Goal: Task Accomplishment & Management: Manage account settings

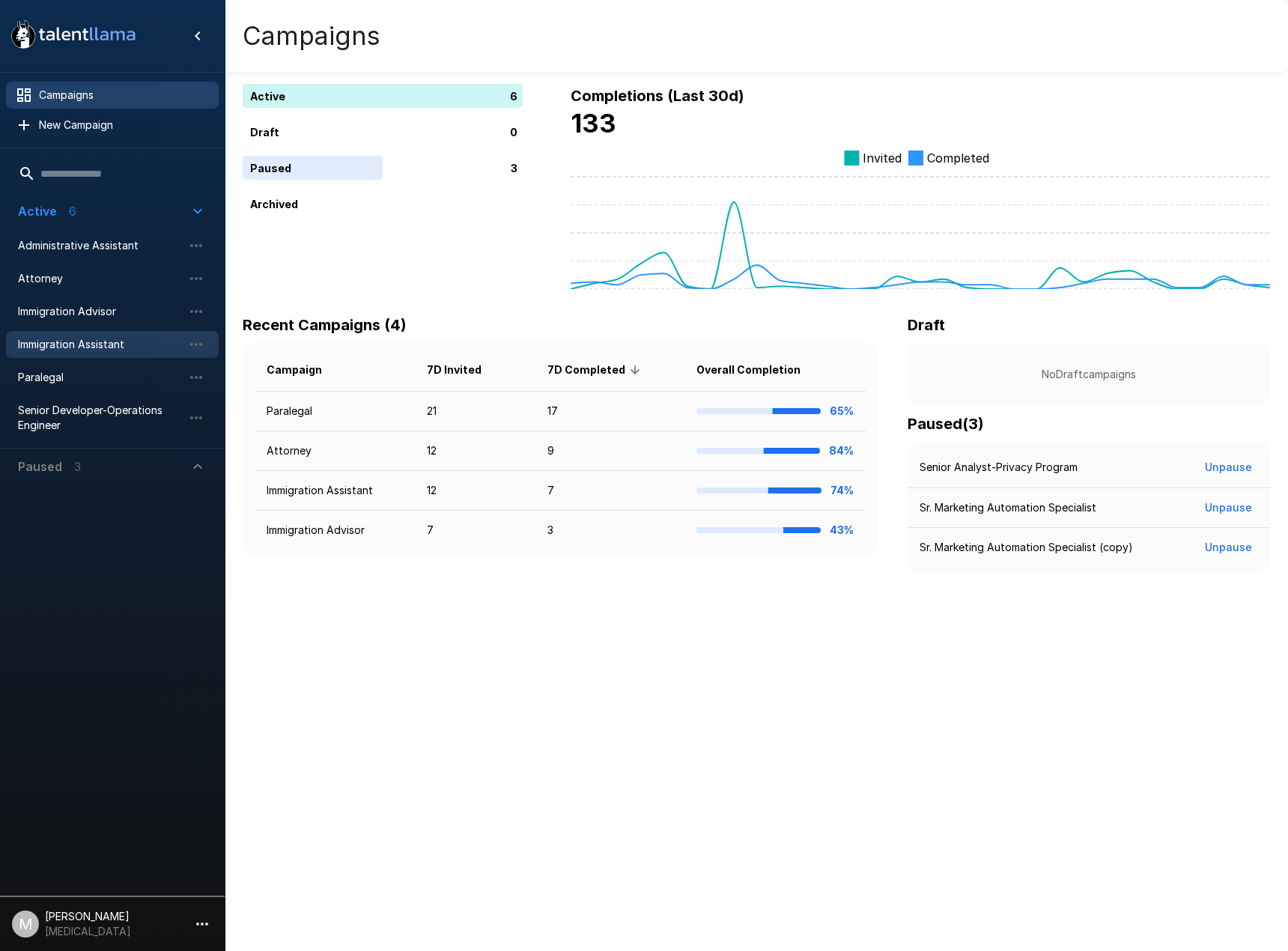
click at [52, 354] on div "Immigration Assistant" at bounding box center [112, 344] width 213 height 27
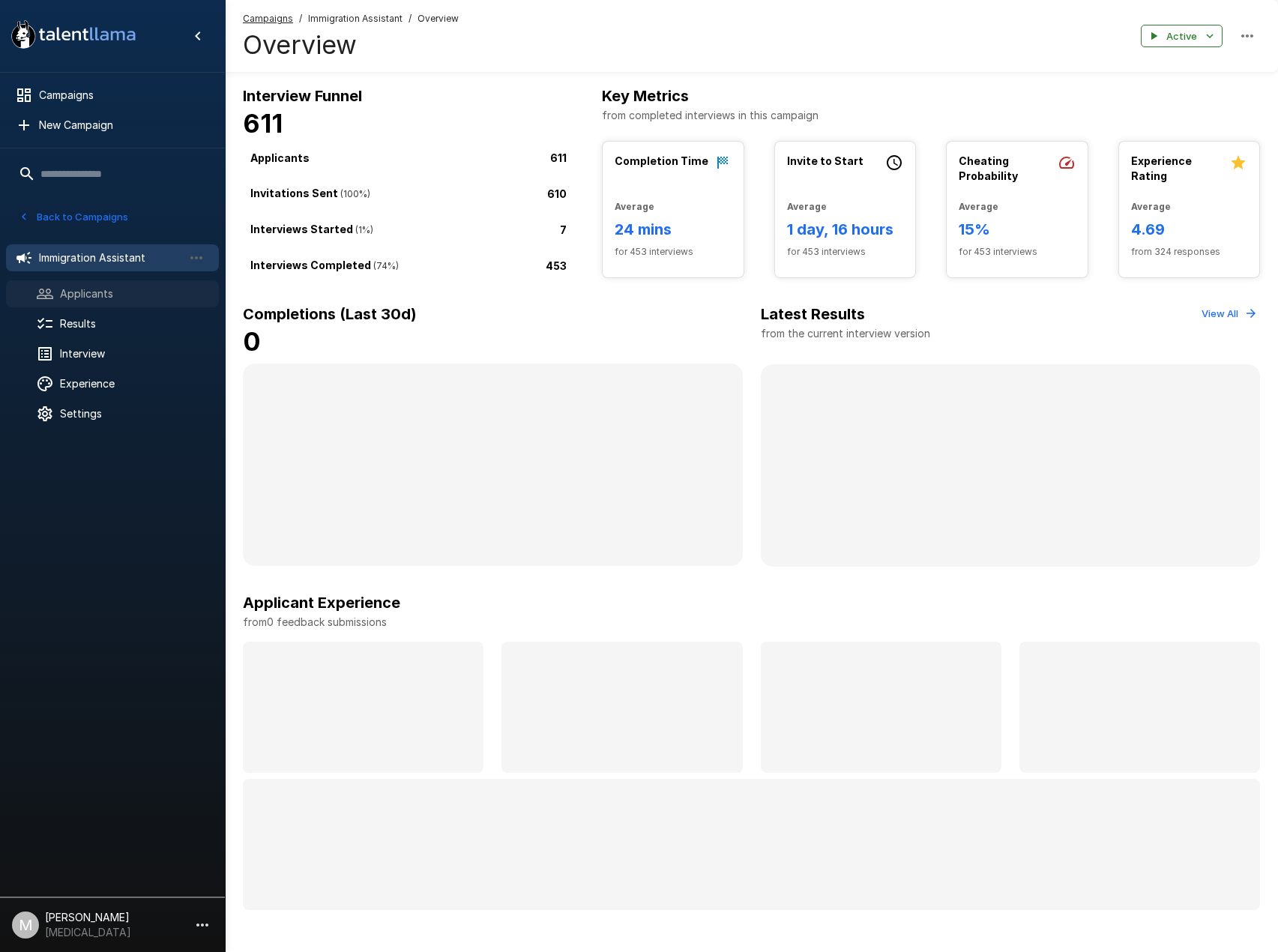
click at [123, 291] on span "Applicants" at bounding box center [133, 294] width 147 height 15
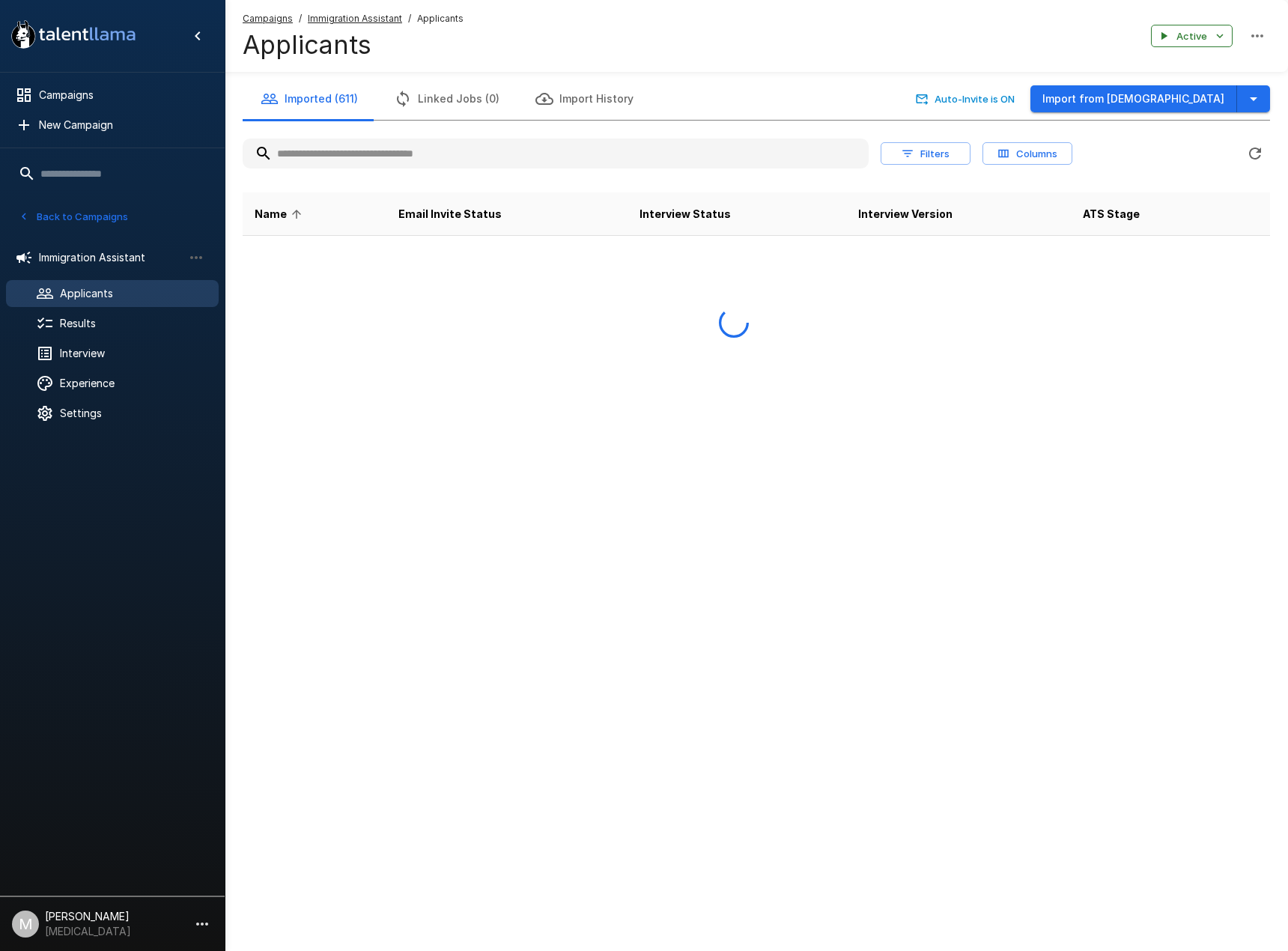
click at [475, 166] on input "text" at bounding box center [555, 153] width 626 height 27
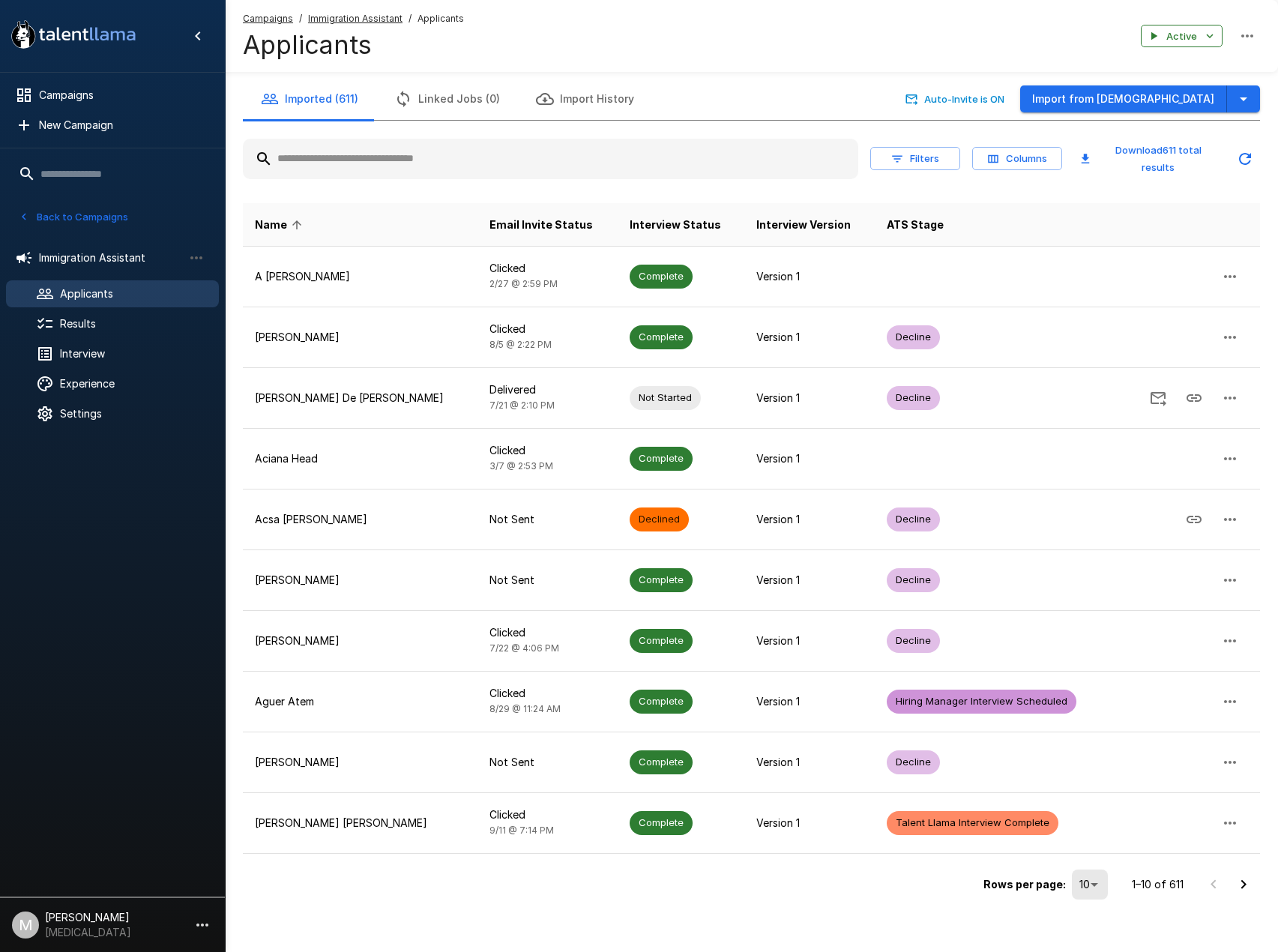
type input "*"
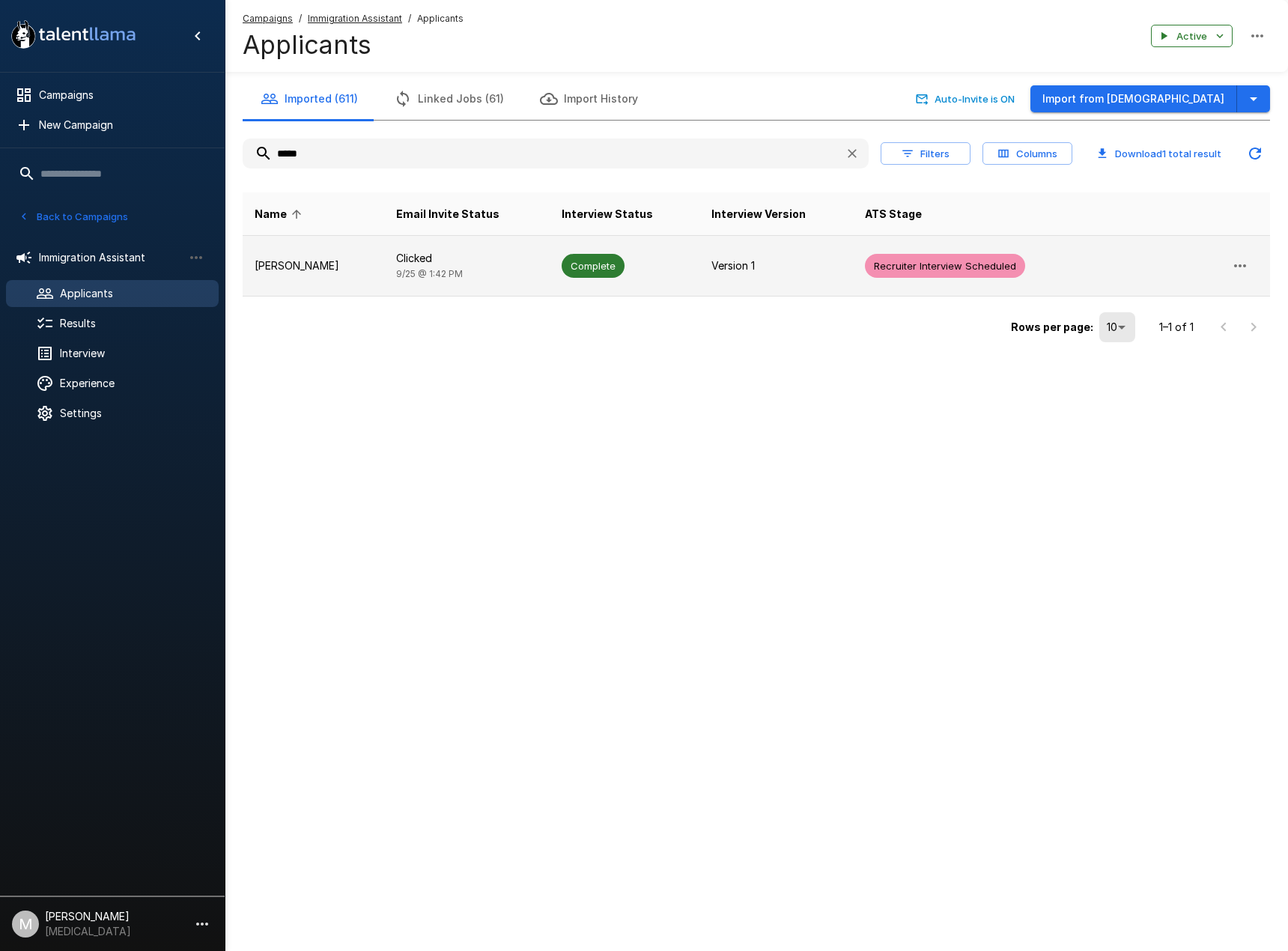
type input "*****"
click at [453, 272] on span "[DATE] 1:42 PM" at bounding box center [429, 274] width 67 height 11
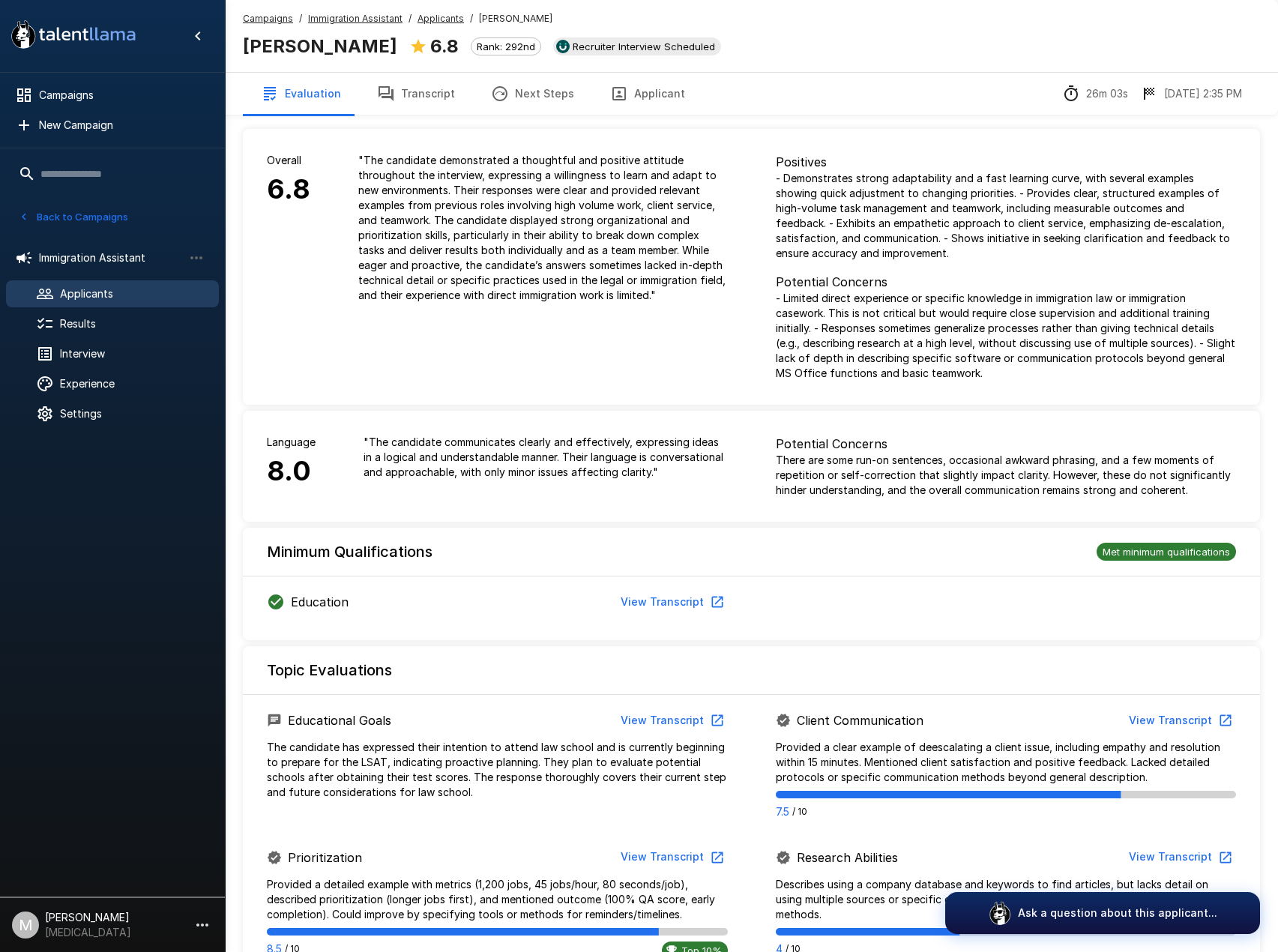
click at [402, 101] on button "Transcript" at bounding box center [416, 93] width 114 height 42
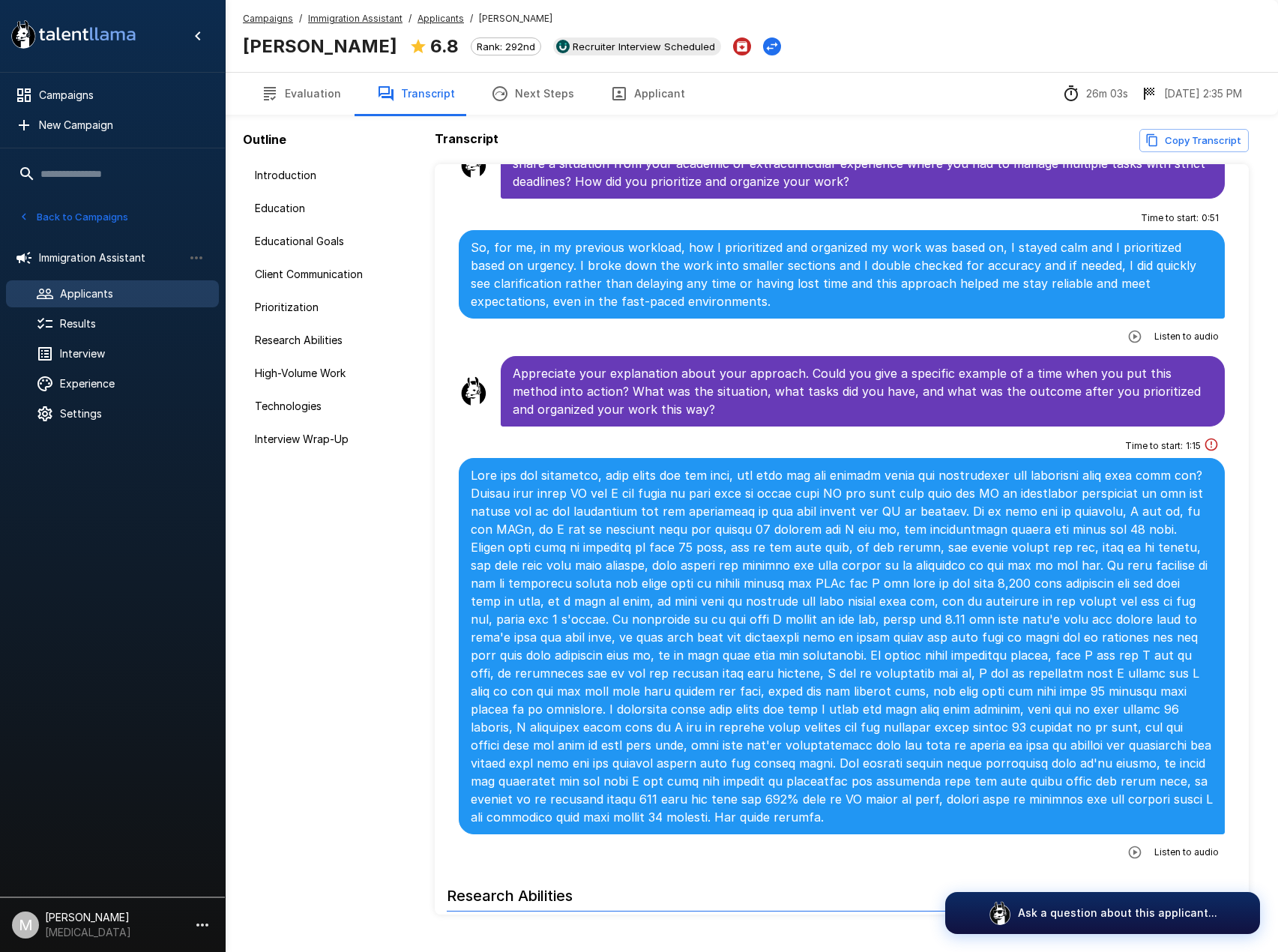
scroll to position [1424, 0]
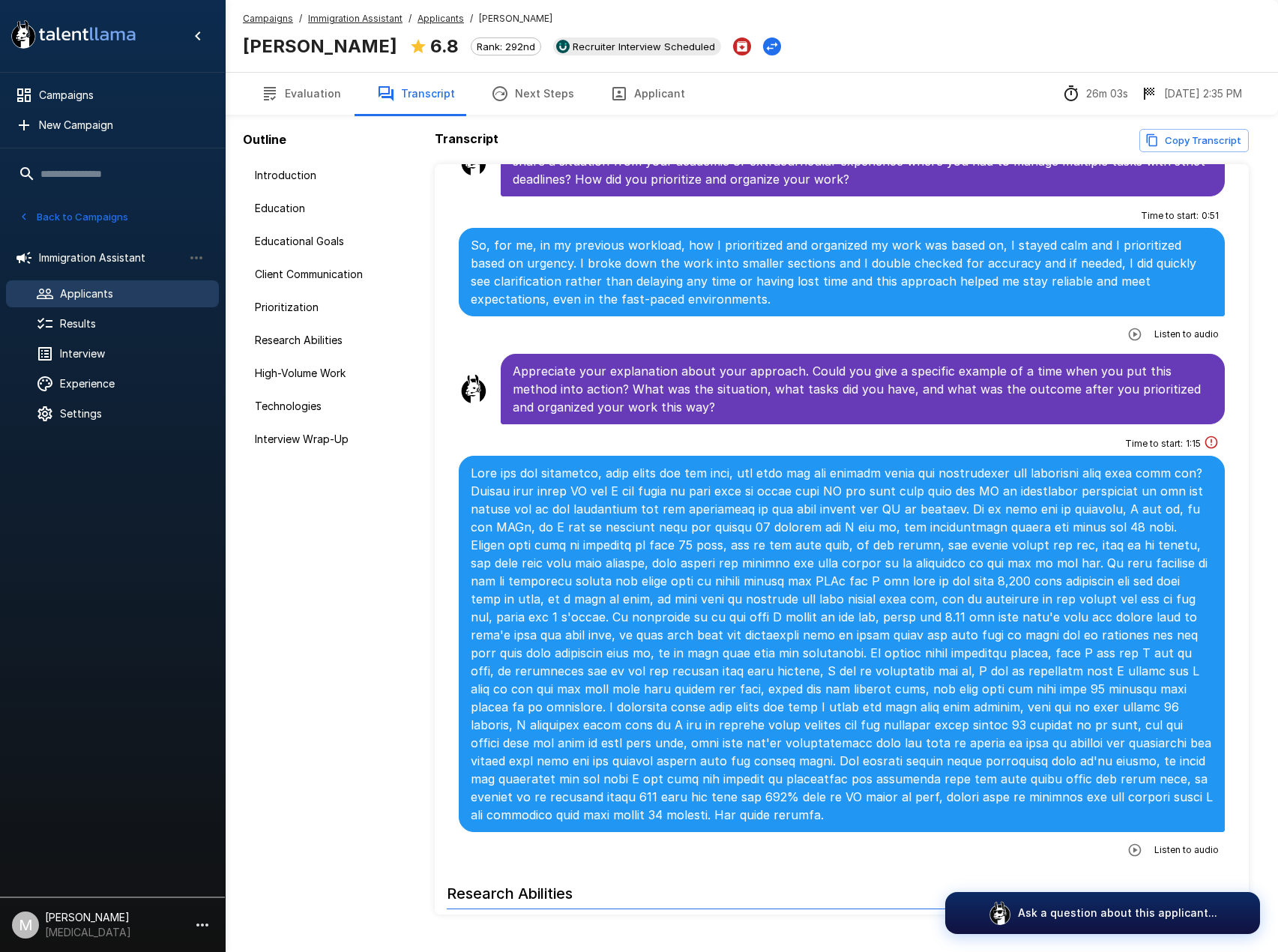
click at [1127, 843] on icon "button" at bounding box center [1134, 850] width 15 height 15
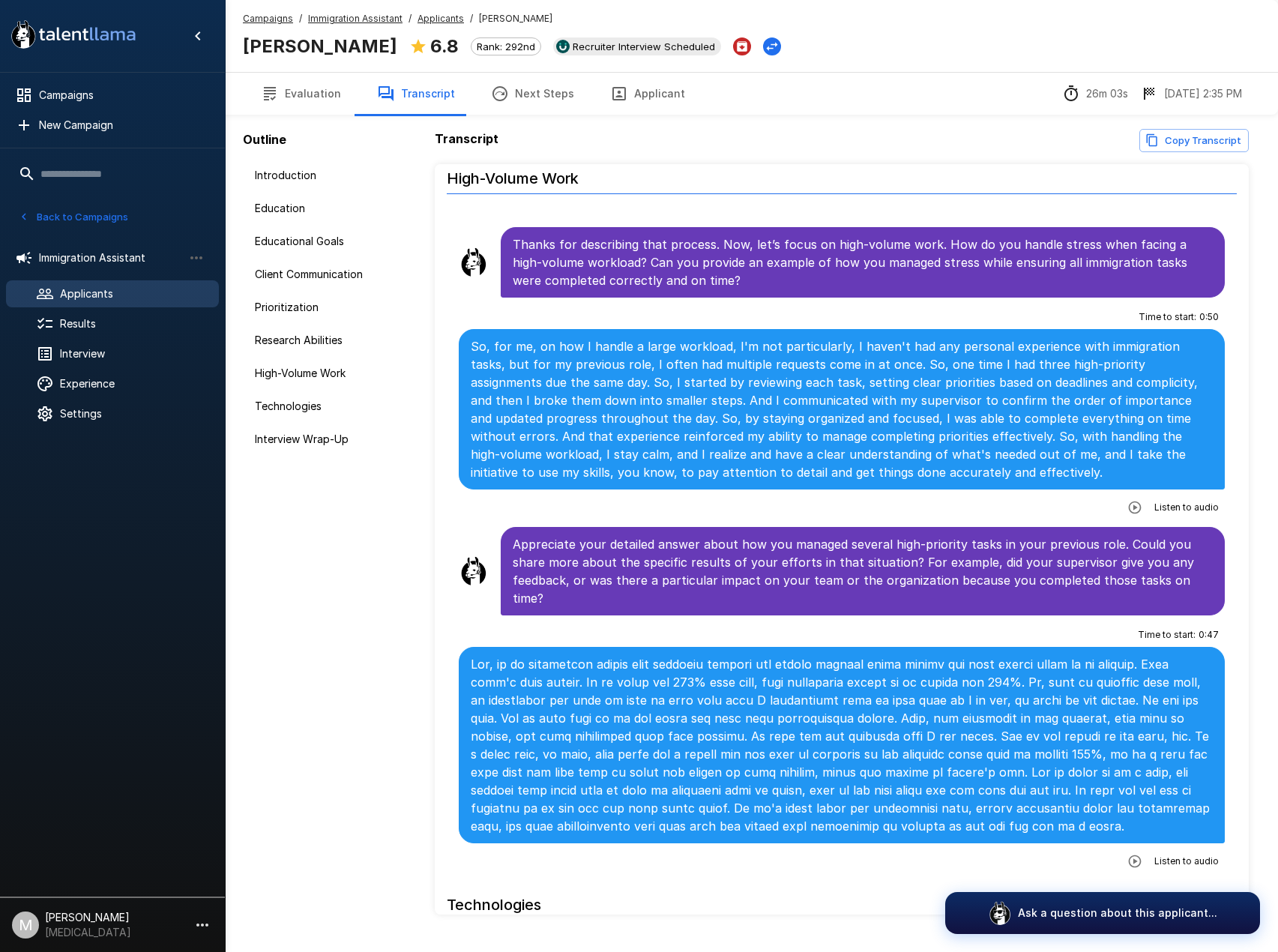
scroll to position [2549, 0]
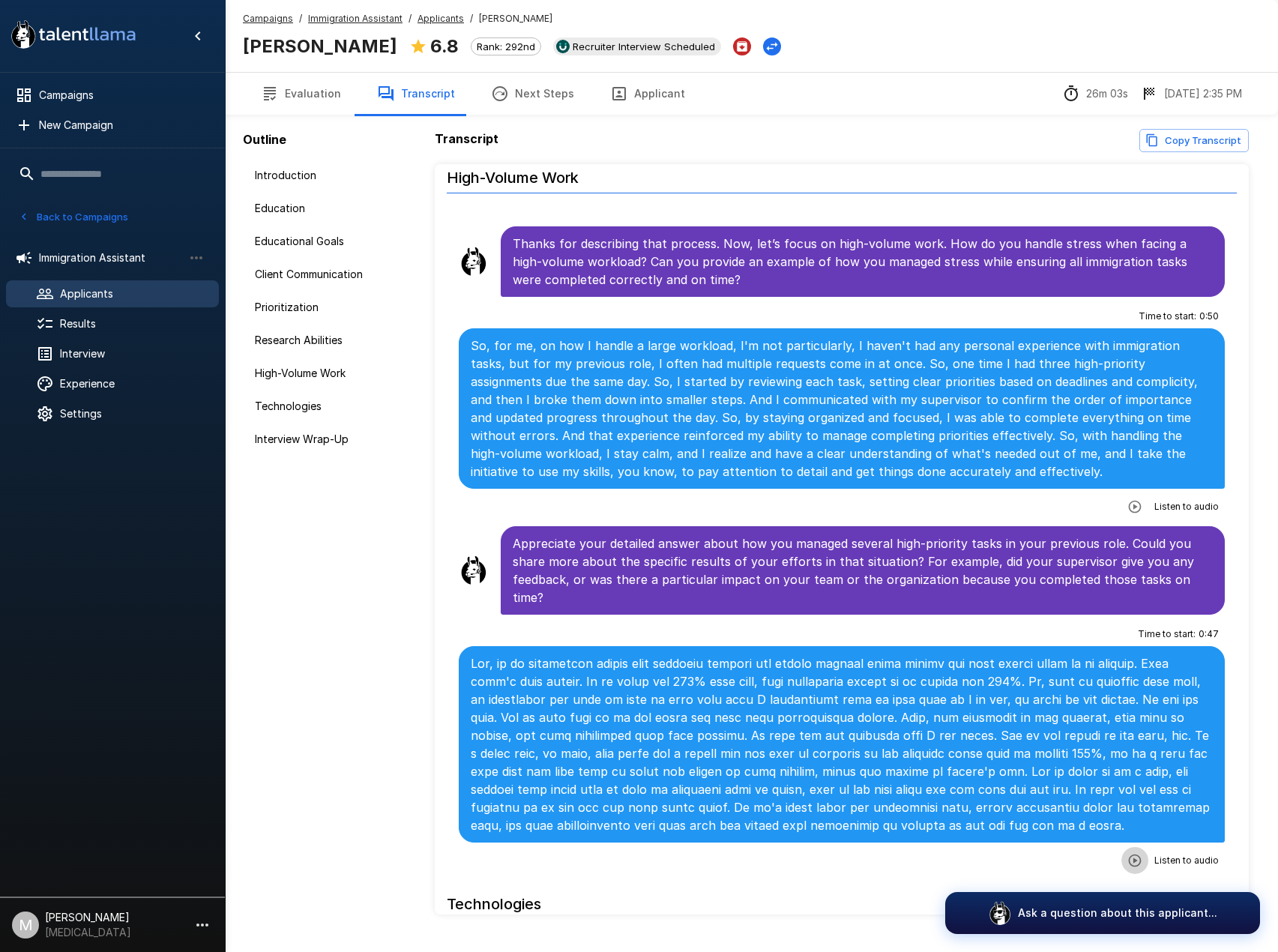
click at [1127, 853] on icon "button" at bounding box center [1134, 860] width 15 height 15
click at [1066, 855] on icon "button" at bounding box center [1073, 862] width 15 height 15
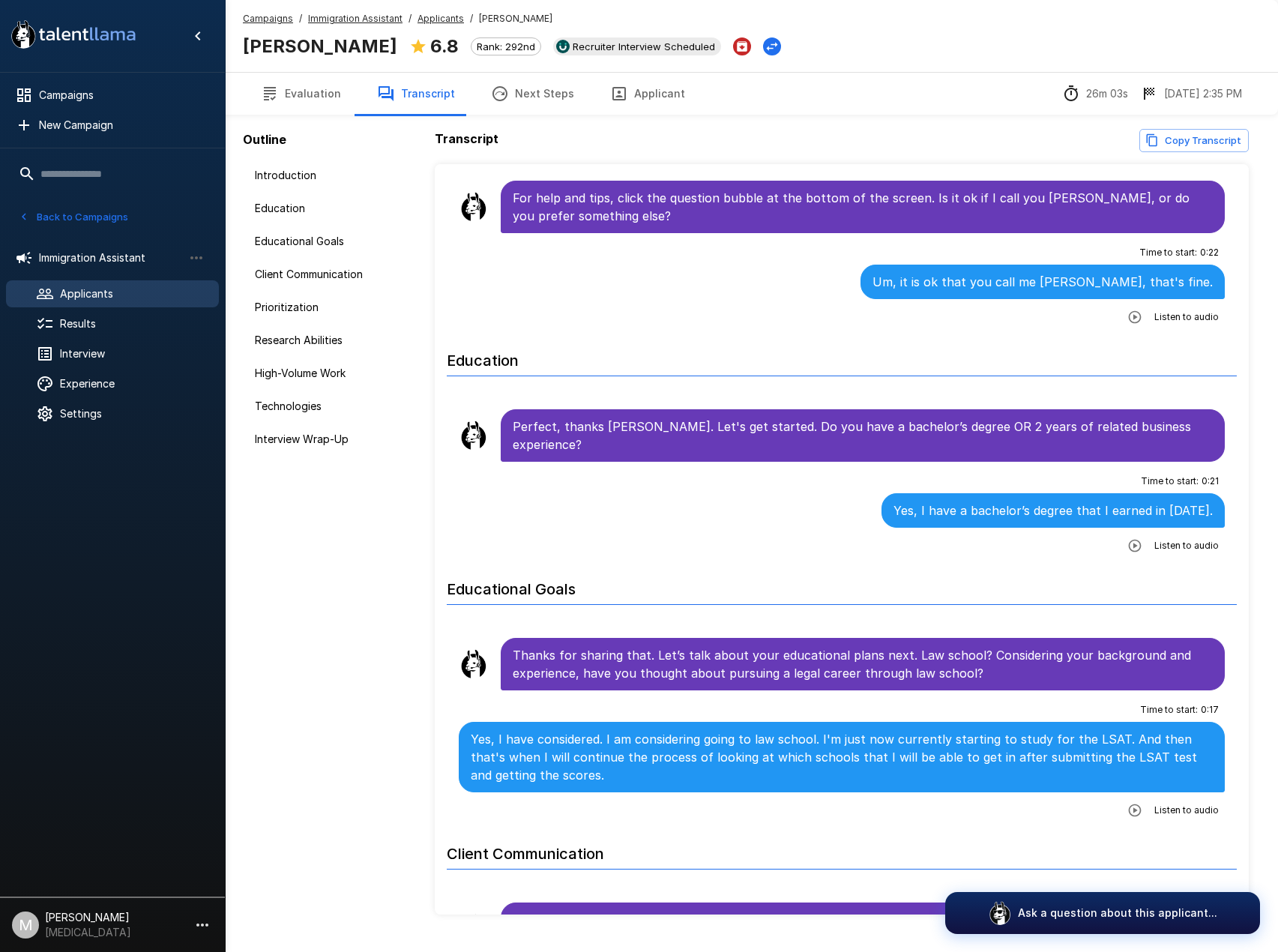
scroll to position [0, 0]
